Goal: Task Accomplishment & Management: Use online tool/utility

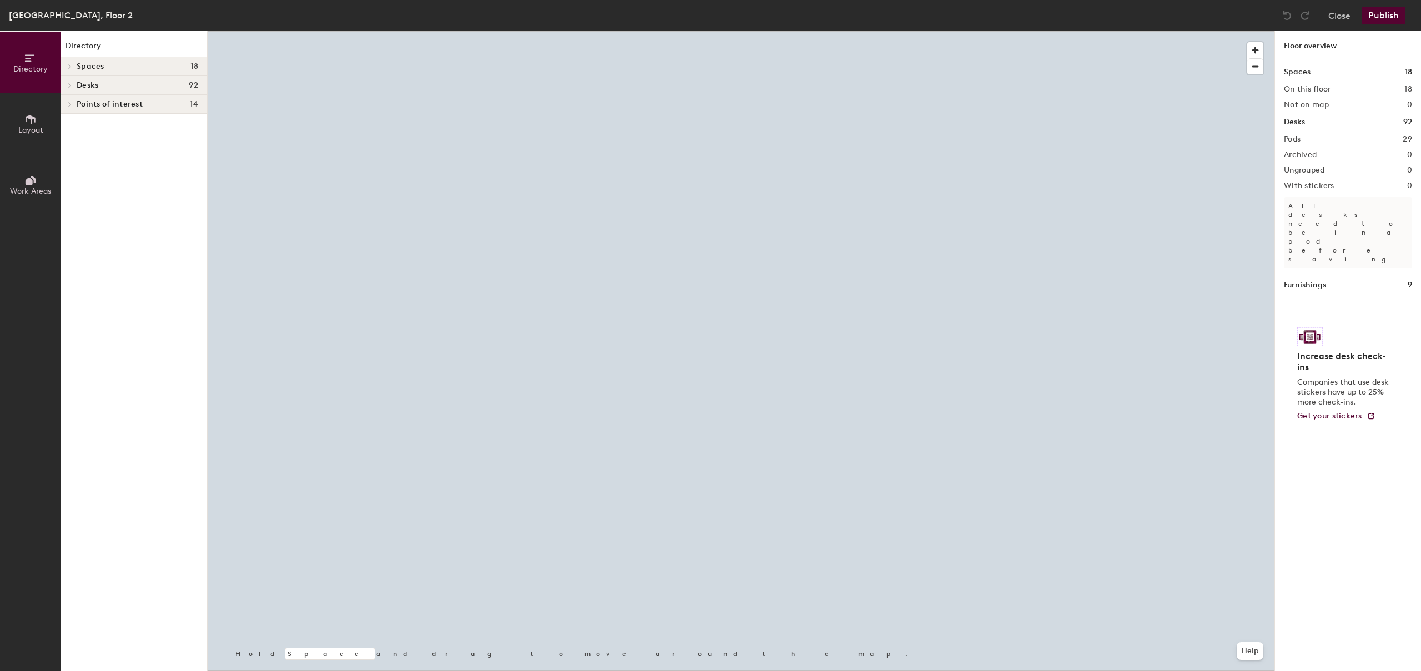
click at [558, 31] on div at bounding box center [741, 31] width 1067 height 0
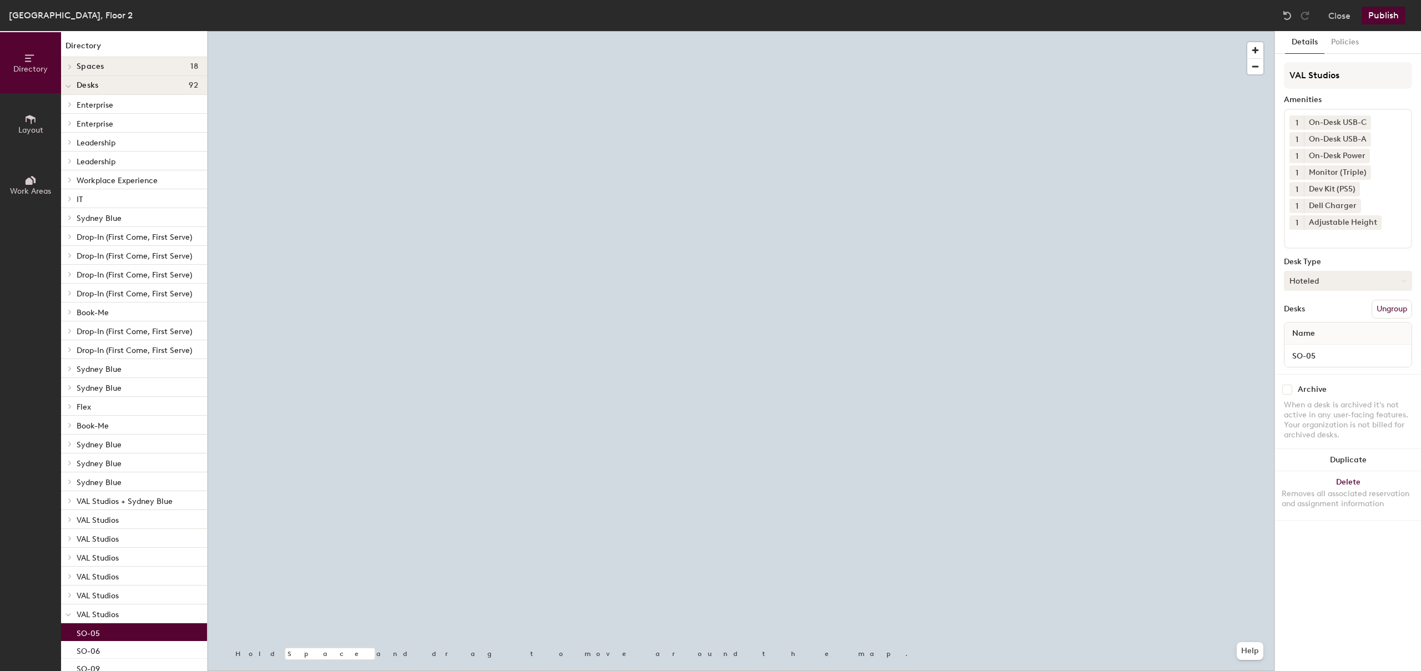
click at [1347, 283] on button "Hoteled" at bounding box center [1348, 281] width 128 height 20
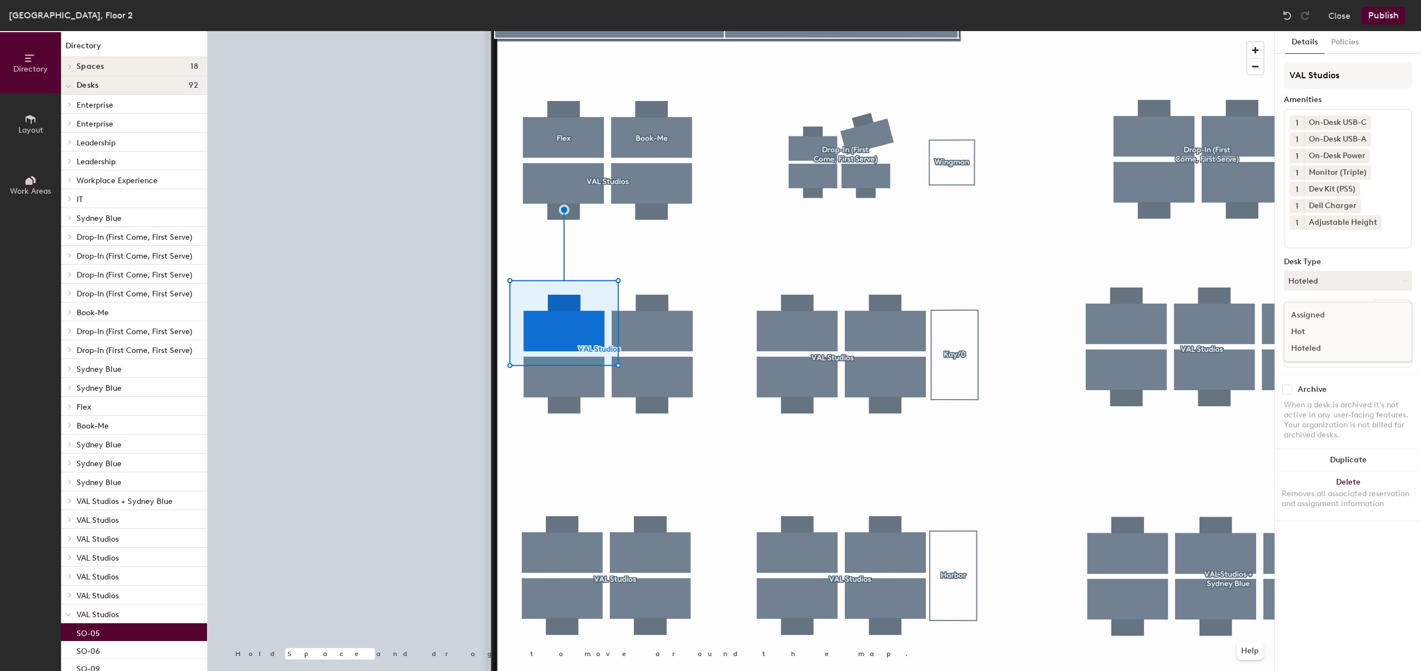
click at [1327, 312] on div "Assigned" at bounding box center [1339, 315] width 111 height 17
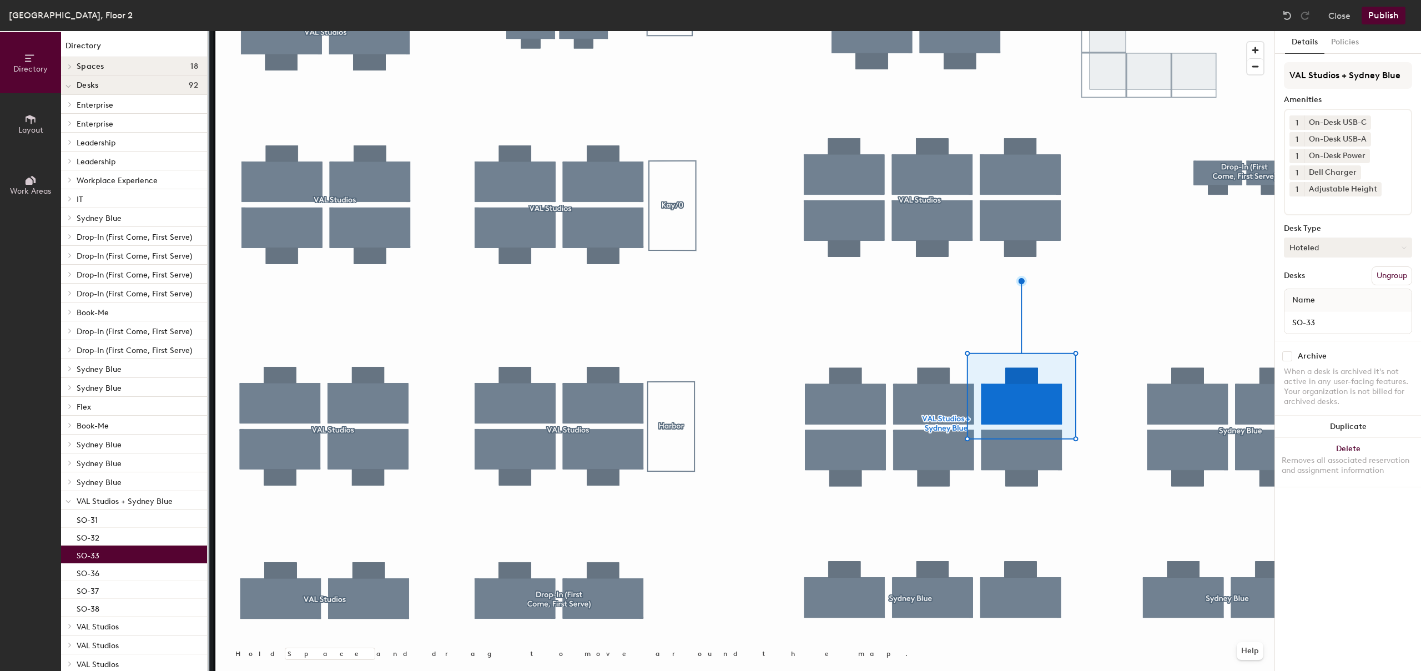
click at [1303, 247] on button "Hoteled" at bounding box center [1348, 248] width 128 height 20
click at [1310, 282] on div "Assigned" at bounding box center [1339, 282] width 111 height 17
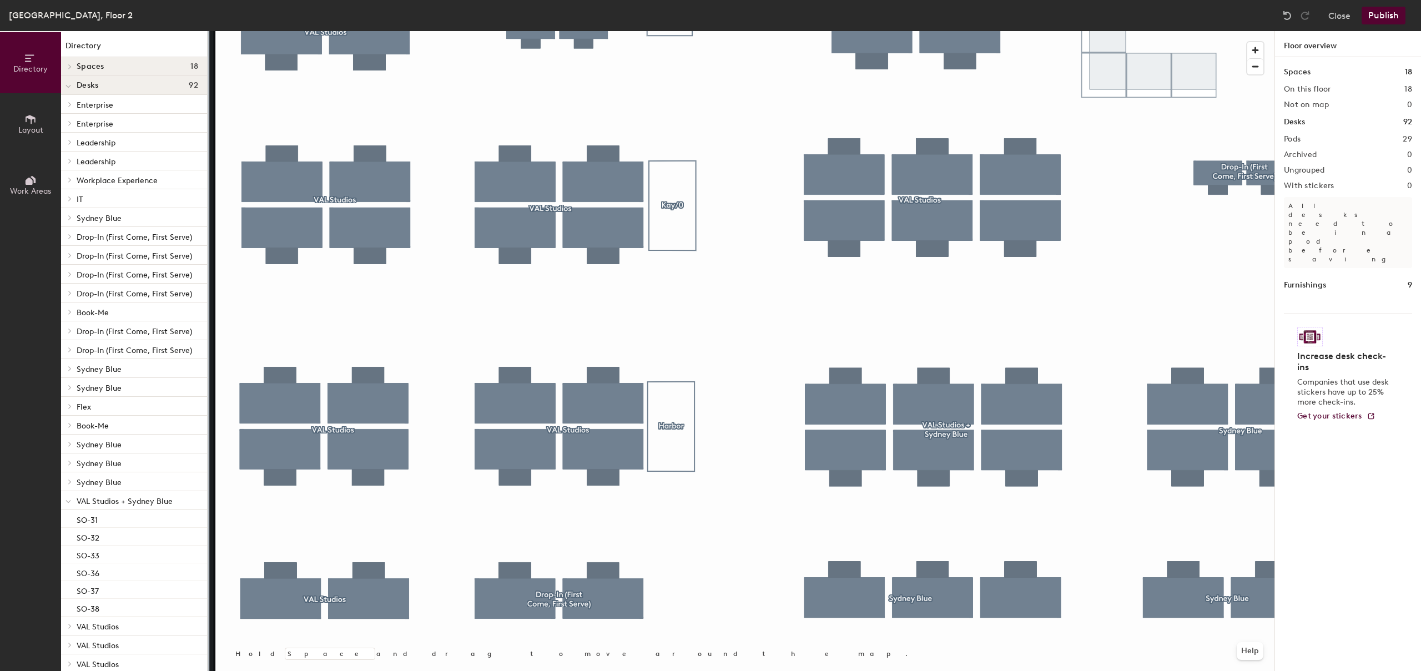
click at [1385, 22] on button "Publish" at bounding box center [1383, 16] width 44 height 18
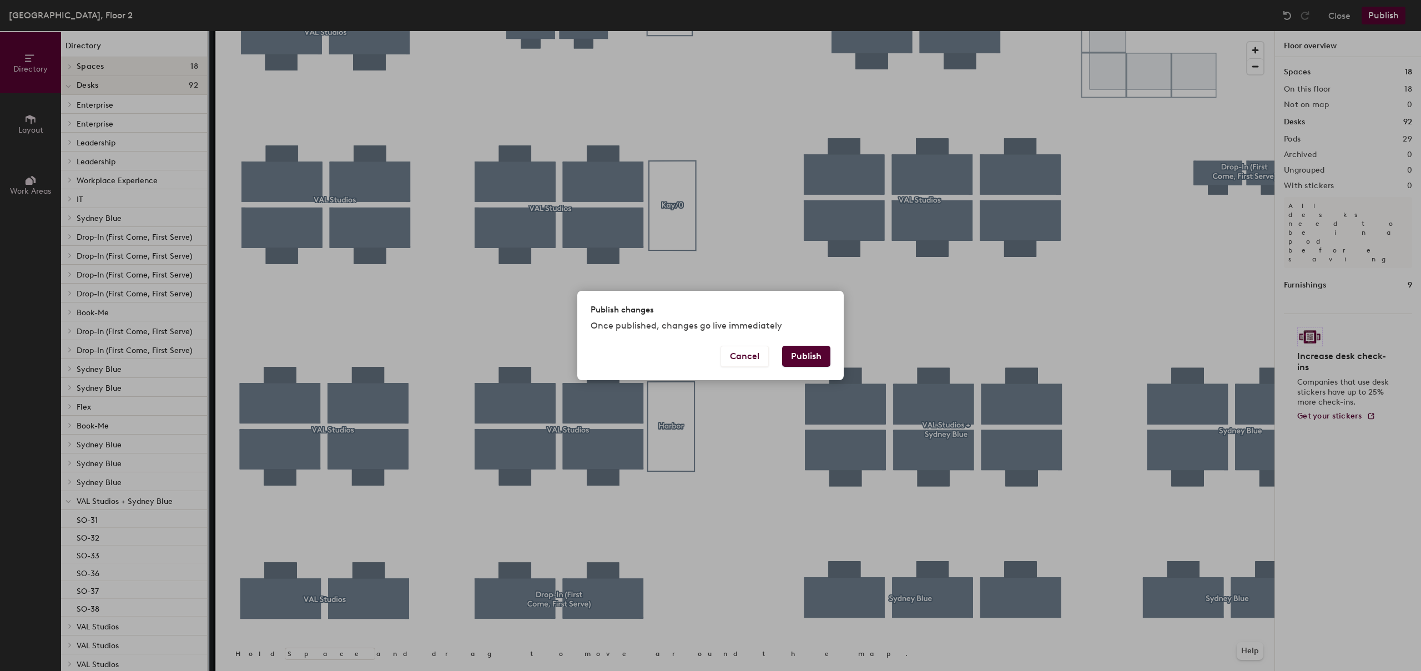
click at [813, 354] on button "Publish" at bounding box center [806, 356] width 48 height 21
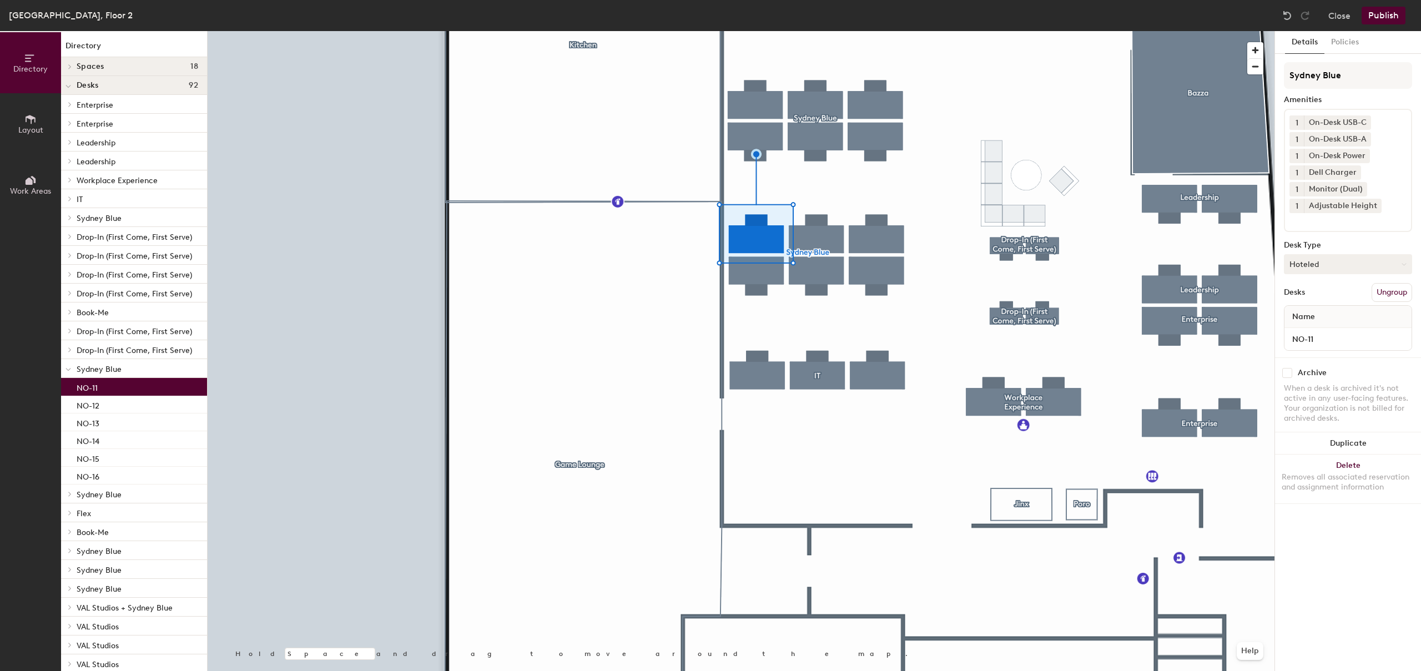
click at [1330, 262] on button "Hoteled" at bounding box center [1348, 264] width 128 height 20
click at [1311, 305] on div "Assigned" at bounding box center [1339, 298] width 111 height 17
click at [1383, 14] on button "Publish" at bounding box center [1383, 16] width 44 height 18
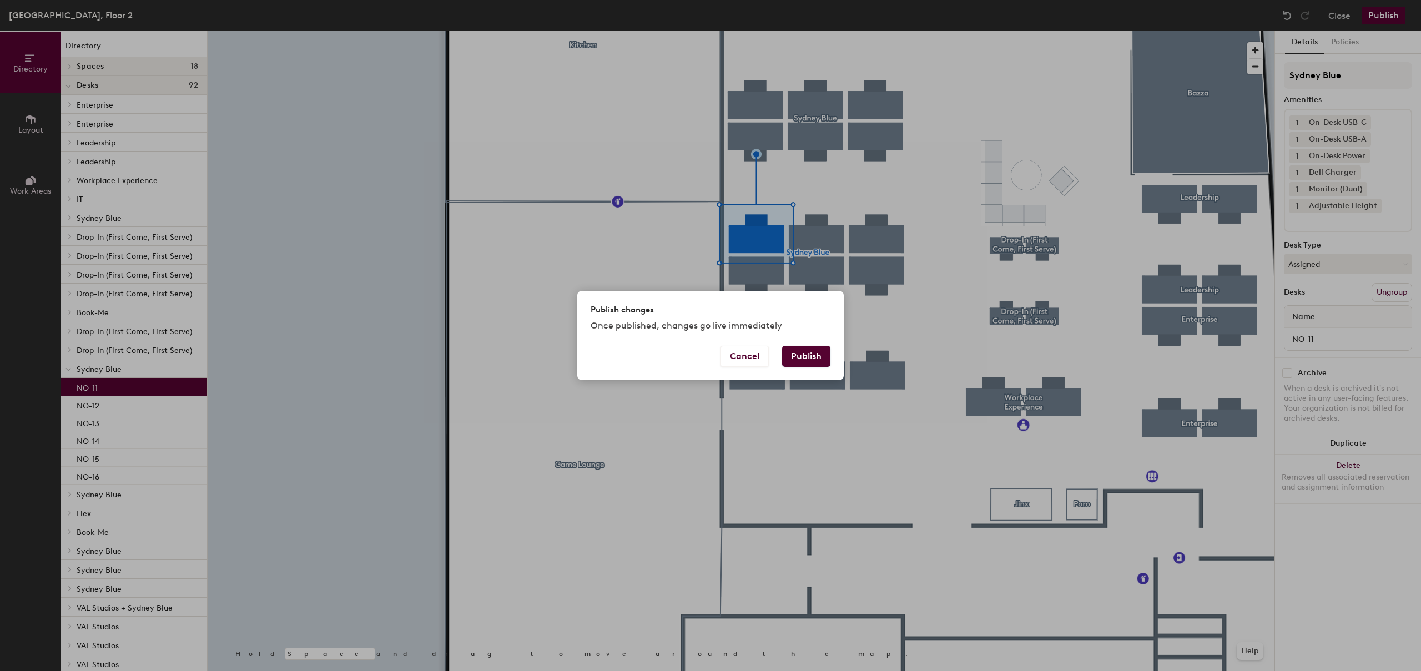
click at [802, 362] on button "Publish" at bounding box center [806, 356] width 48 height 21
